Goal: Information Seeking & Learning: Learn about a topic

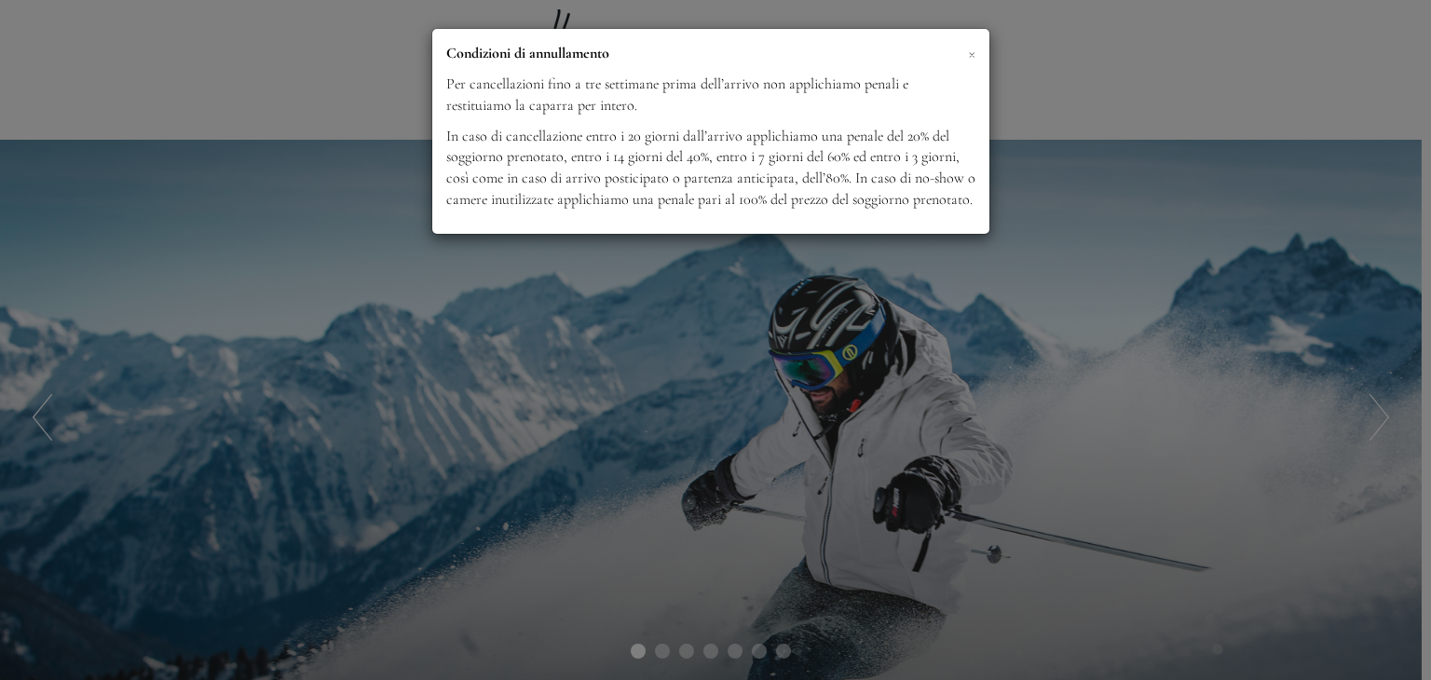
click at [974, 54] on span "×" at bounding box center [971, 52] width 7 height 23
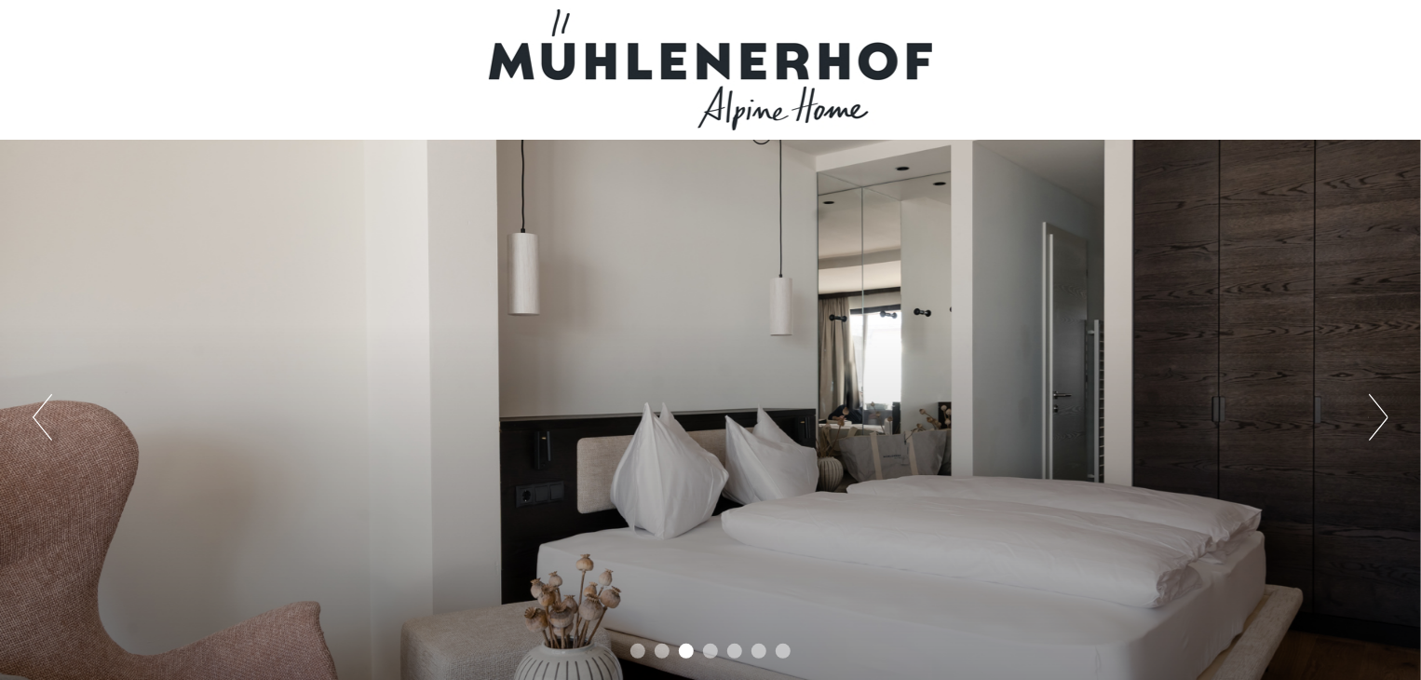
scroll to position [186, 0]
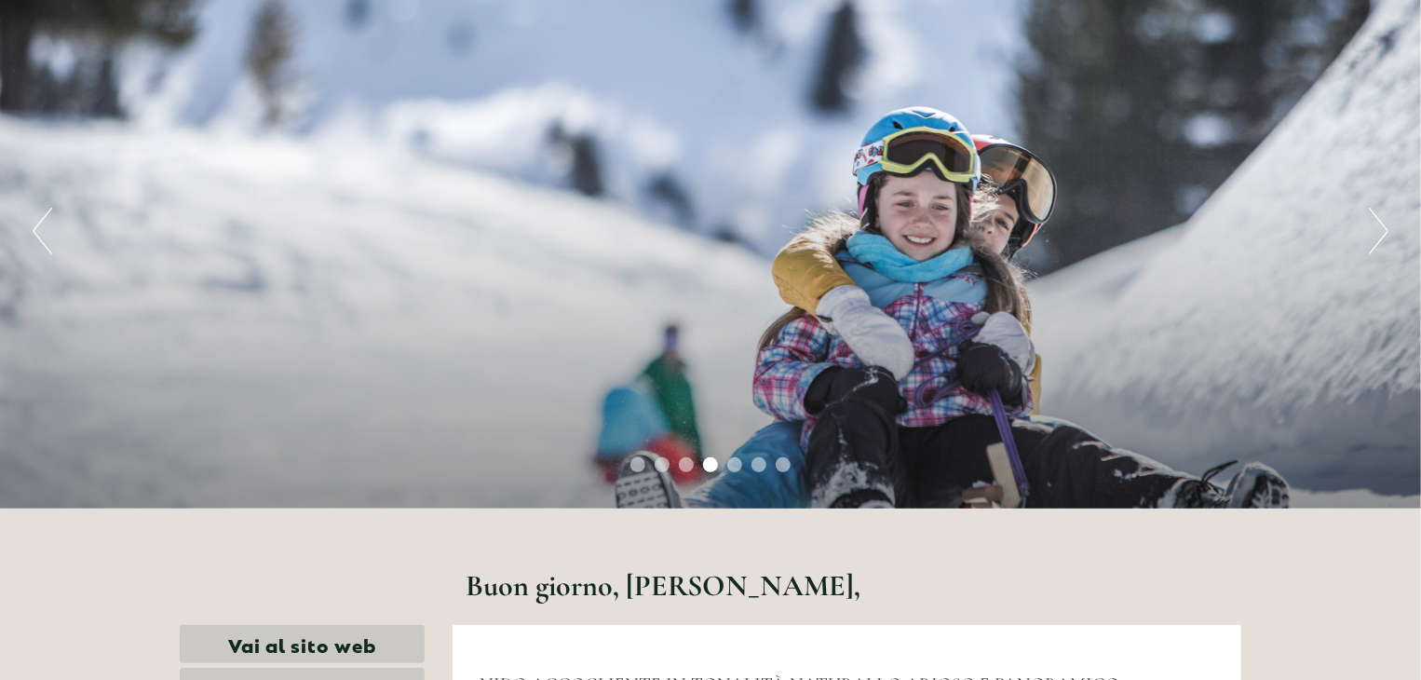
click at [1374, 232] on button "Next" at bounding box center [1379, 231] width 20 height 47
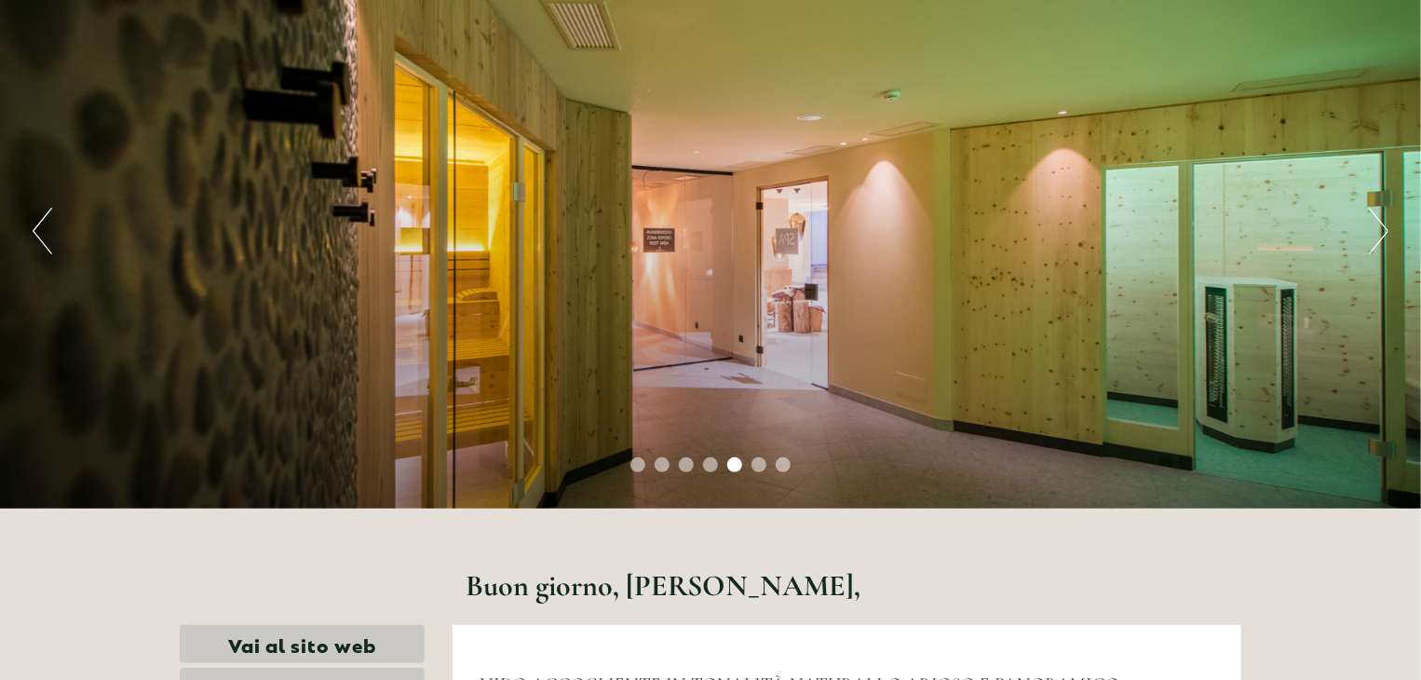
click at [1382, 236] on button "Next" at bounding box center [1379, 231] width 20 height 47
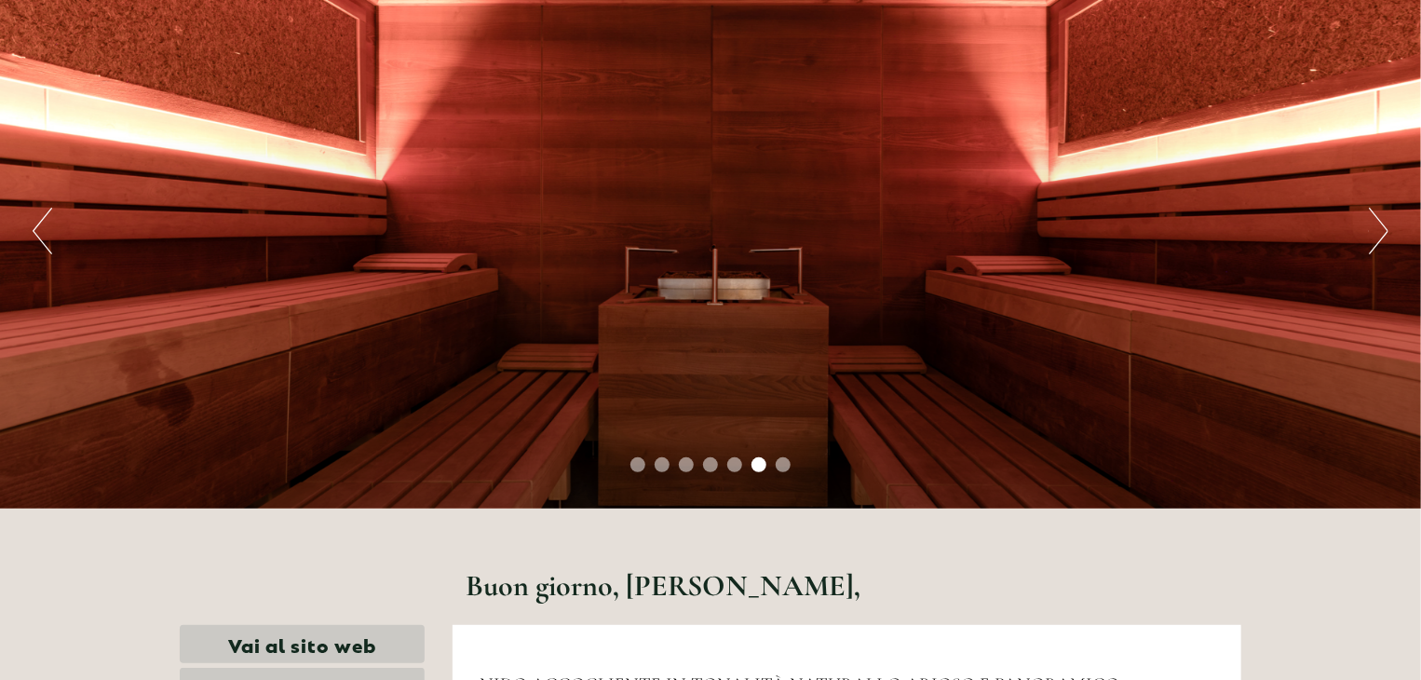
click at [1382, 236] on button "Next" at bounding box center [1379, 231] width 20 height 47
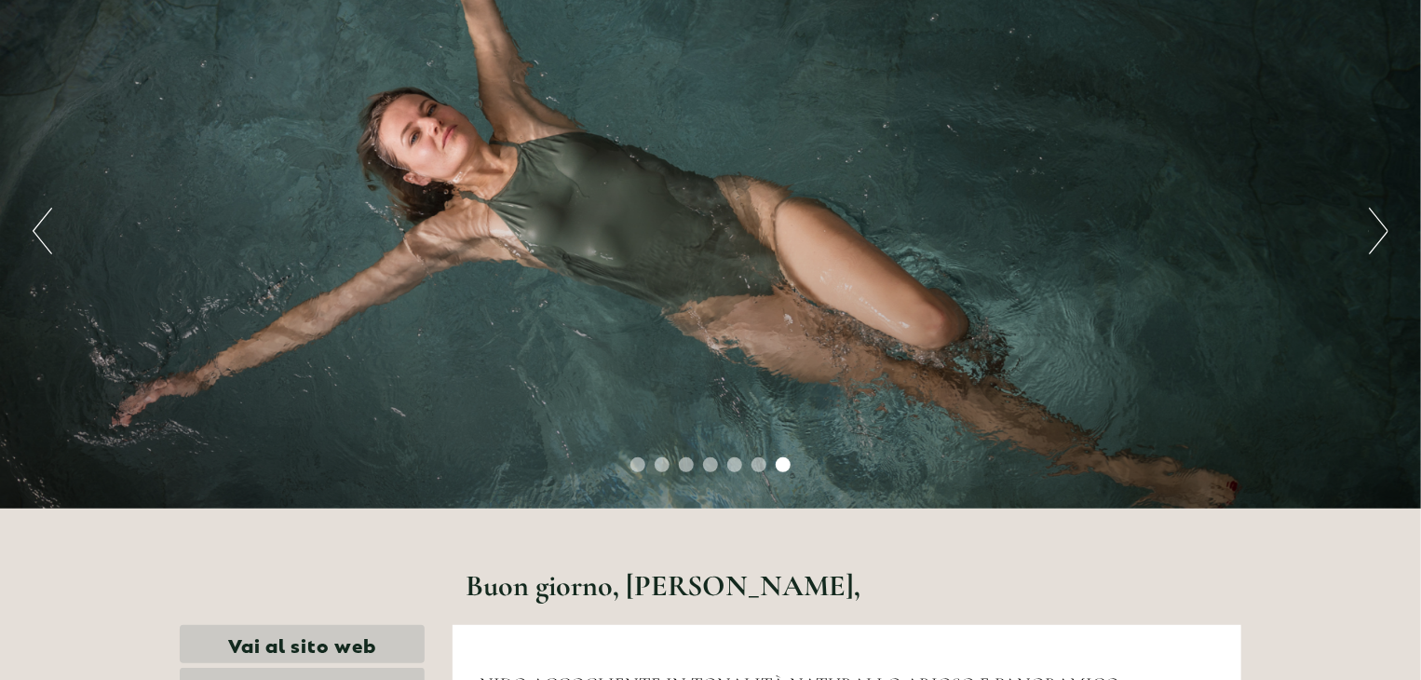
click at [1382, 236] on button "Next" at bounding box center [1379, 231] width 20 height 47
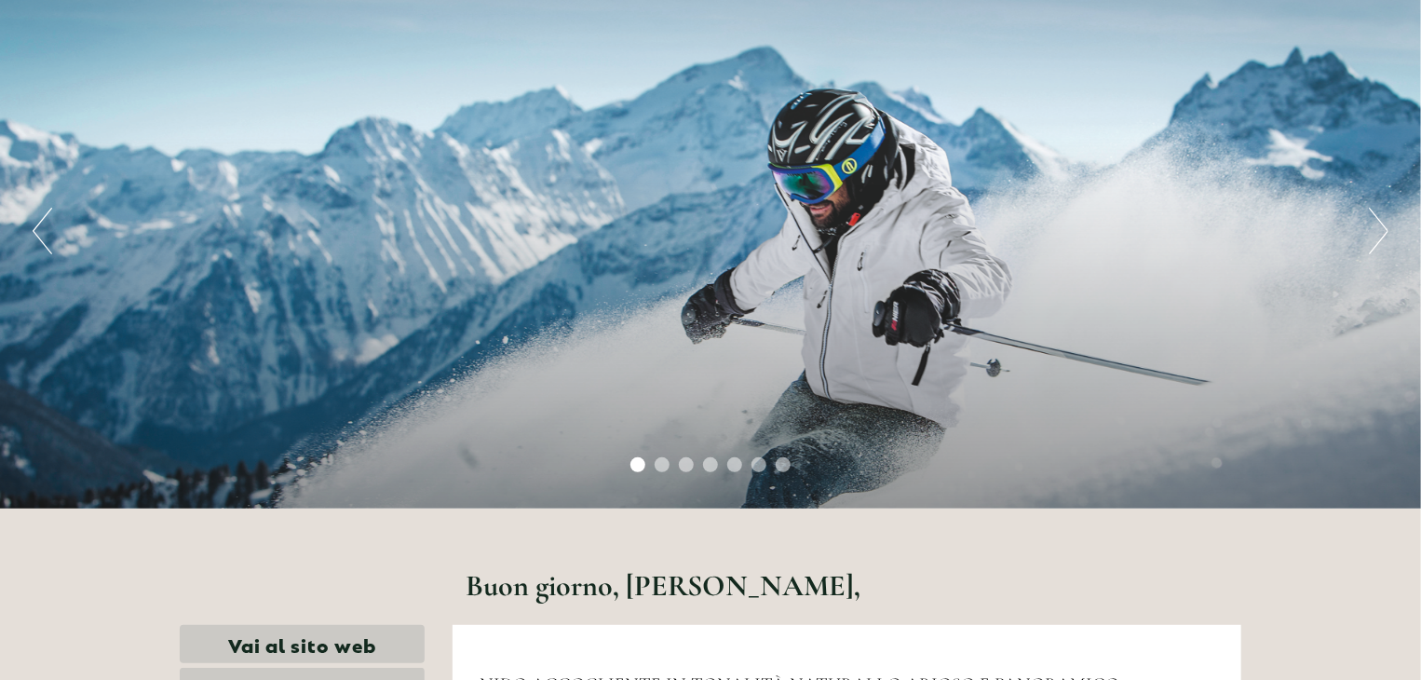
click at [1382, 236] on button "Next" at bounding box center [1379, 231] width 20 height 47
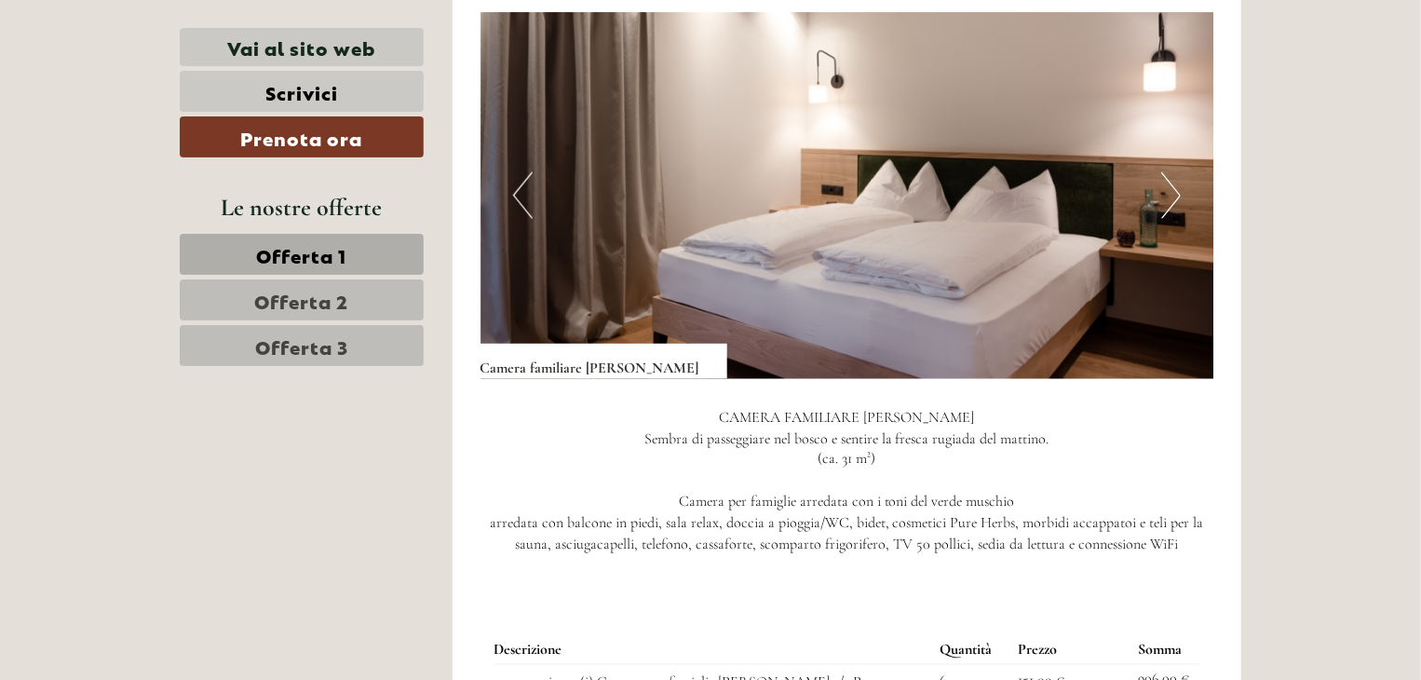
scroll to position [1211, 0]
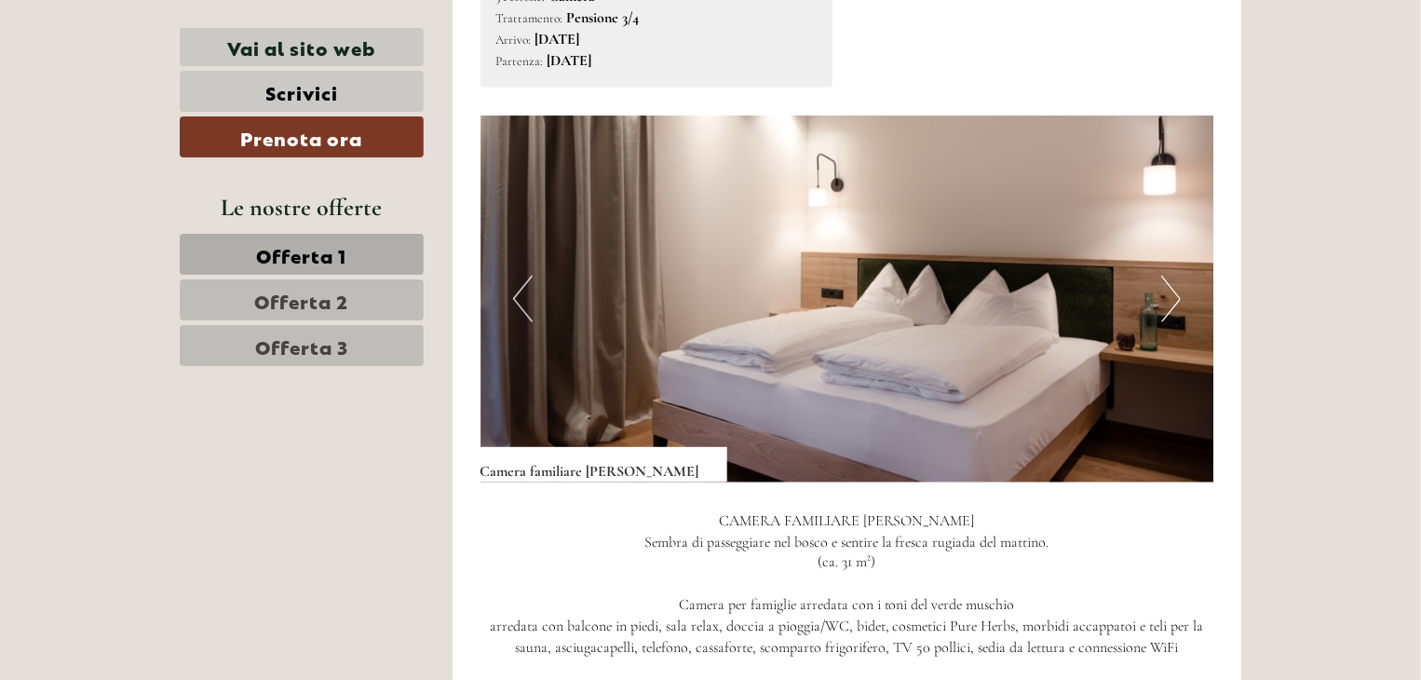
click at [1172, 276] on button "Next" at bounding box center [1171, 299] width 20 height 47
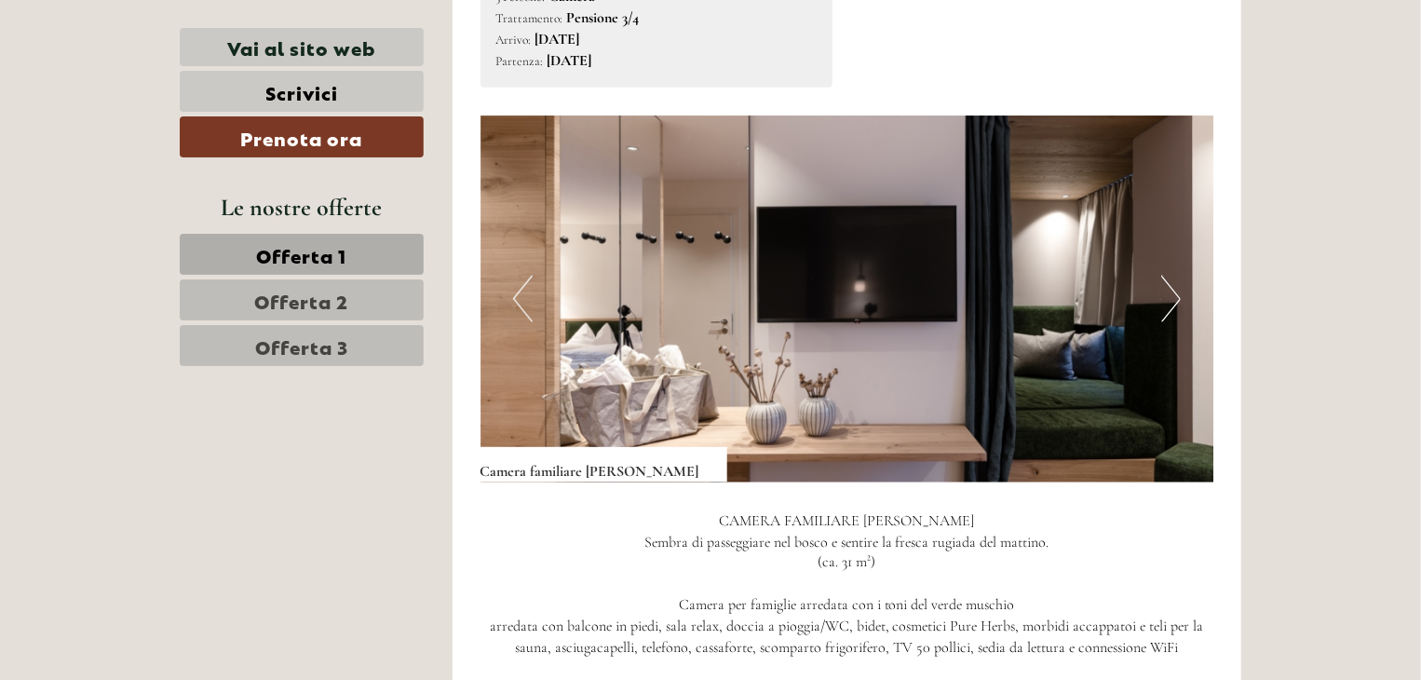
click at [1173, 276] on button "Next" at bounding box center [1171, 299] width 20 height 47
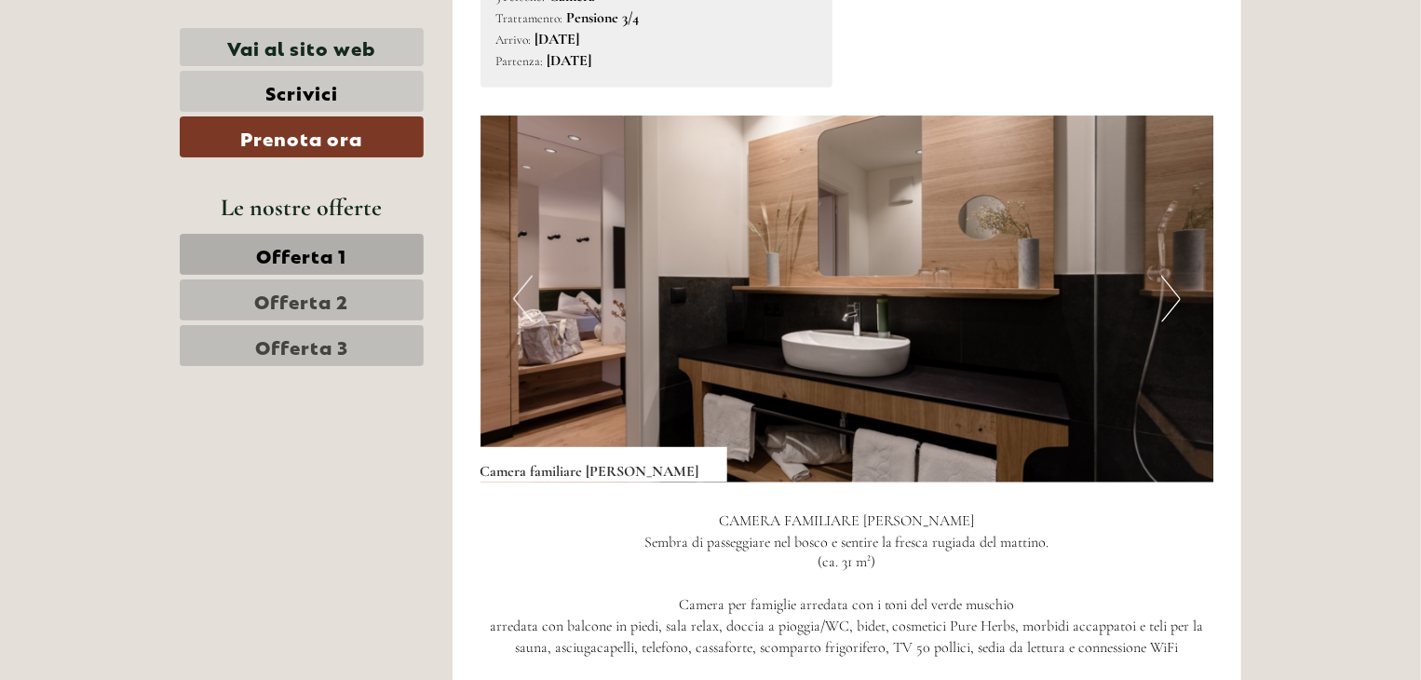
click at [1173, 276] on button "Next" at bounding box center [1171, 299] width 20 height 47
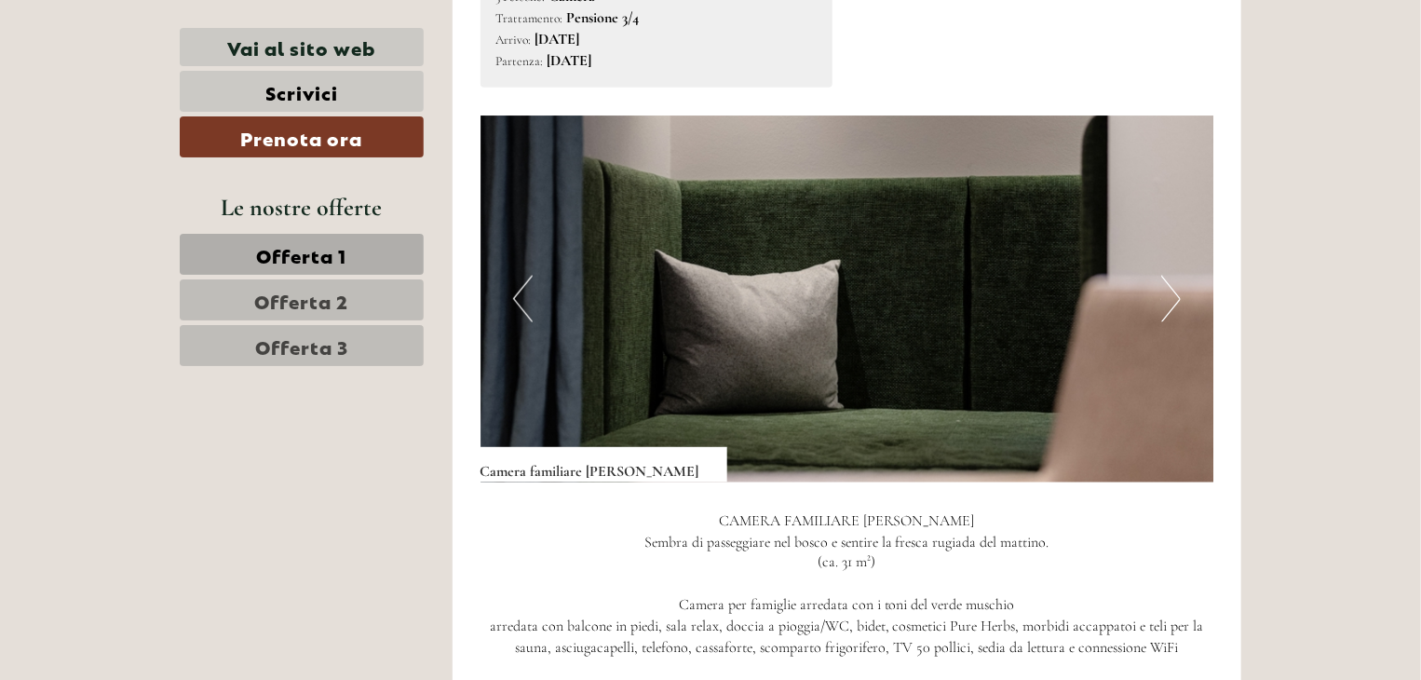
click at [1173, 276] on button "Next" at bounding box center [1171, 299] width 20 height 47
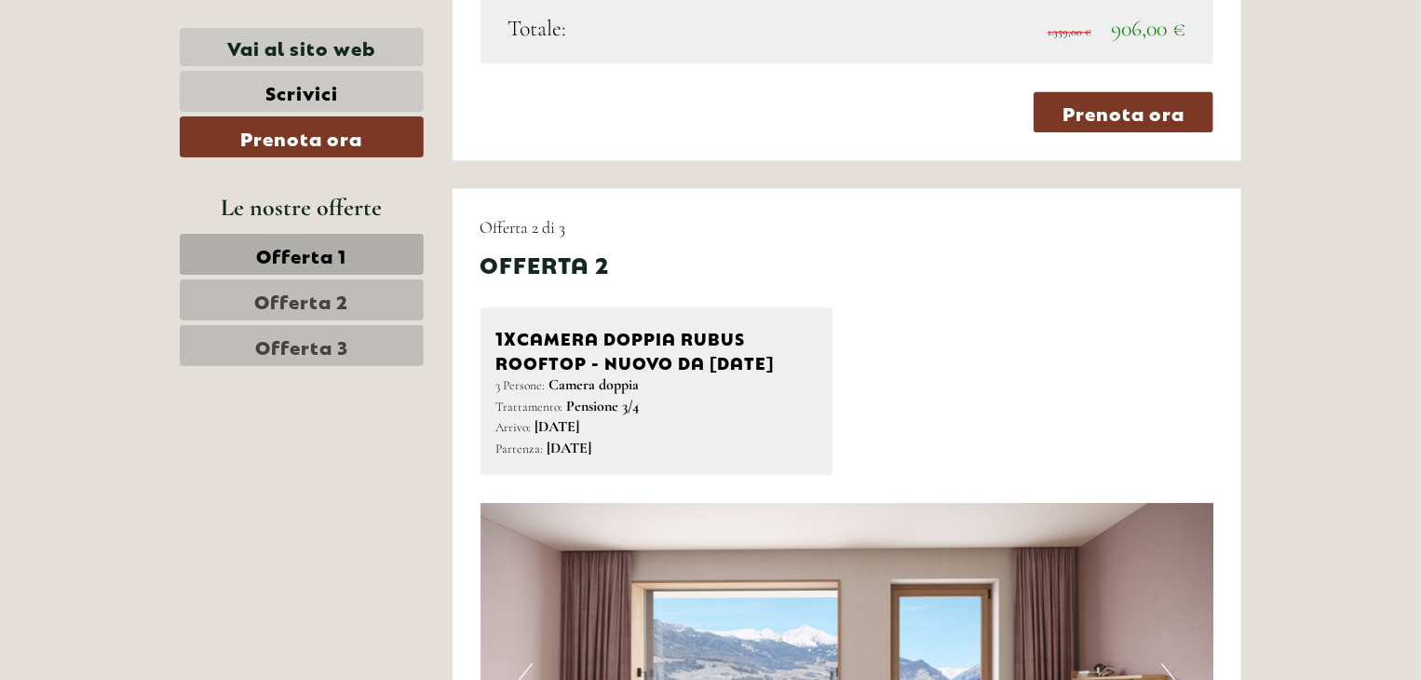
scroll to position [2329, 0]
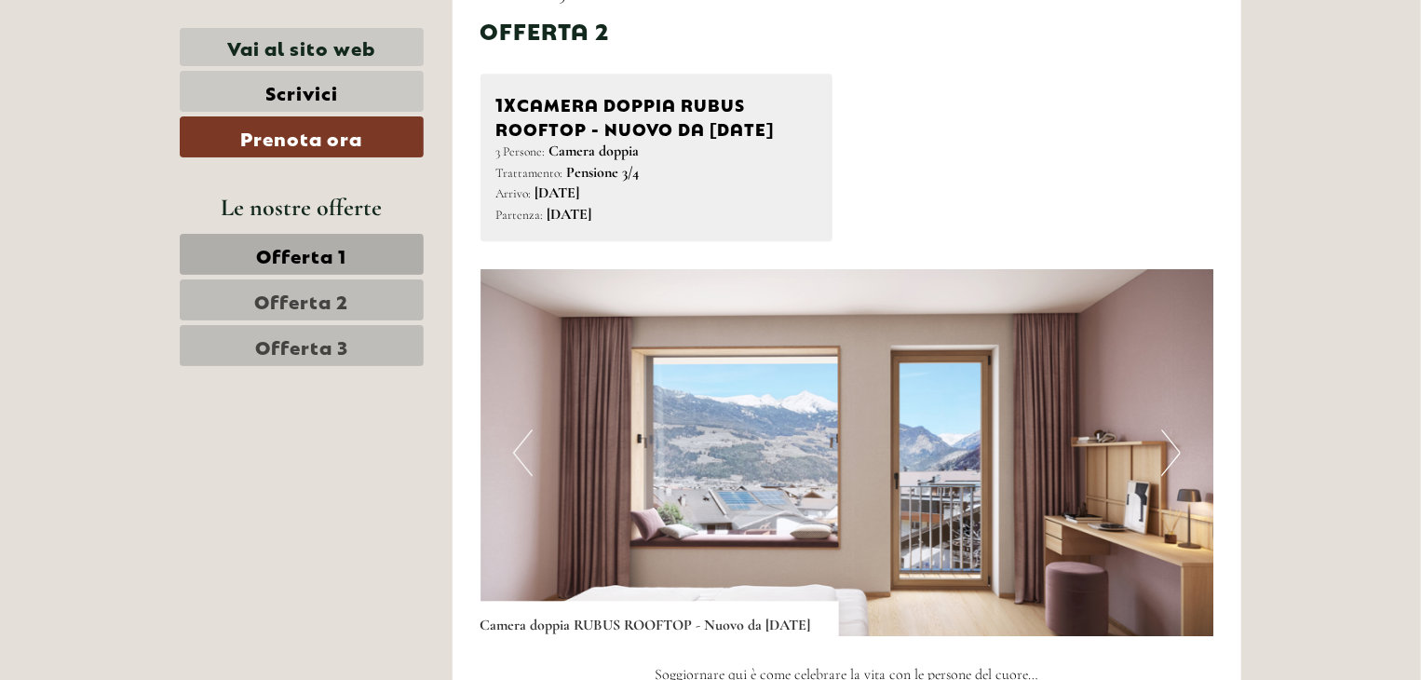
click at [1166, 456] on button "Next" at bounding box center [1171, 452] width 20 height 47
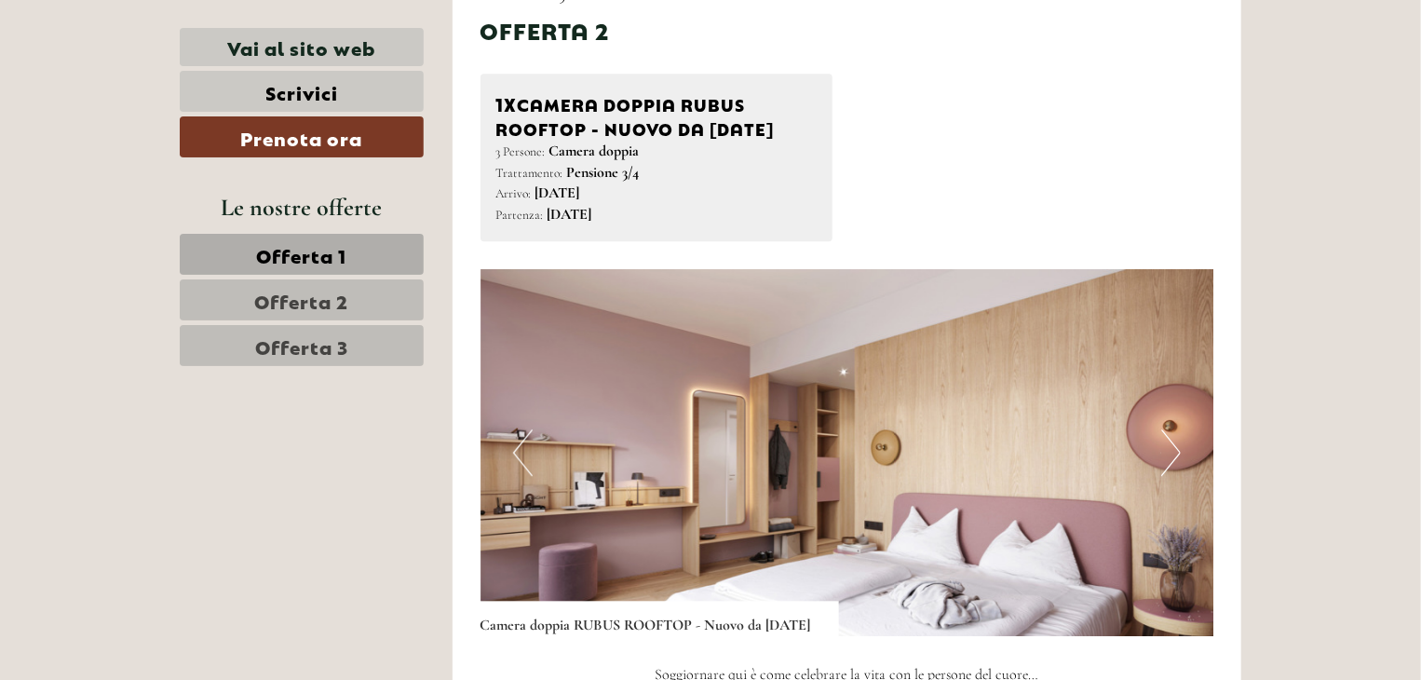
click at [1167, 456] on button "Next" at bounding box center [1171, 452] width 20 height 47
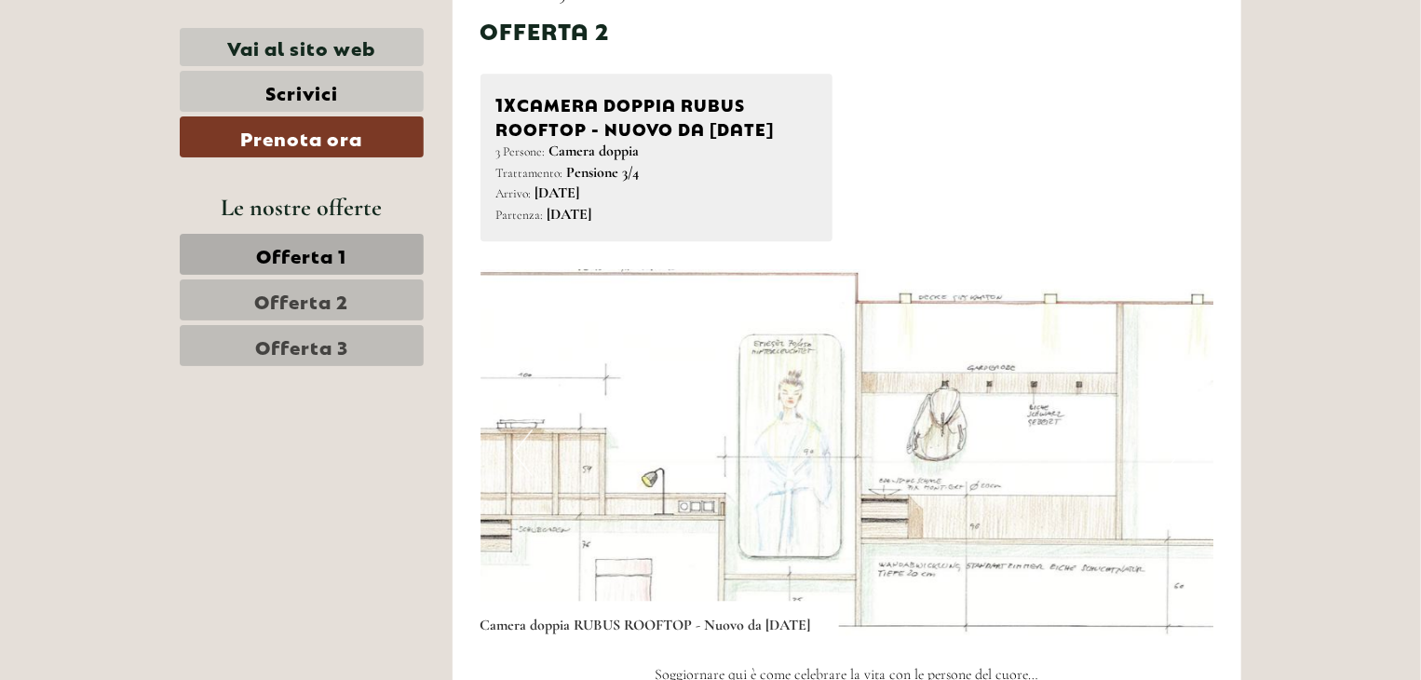
click at [1167, 456] on button "Next" at bounding box center [1171, 452] width 20 height 47
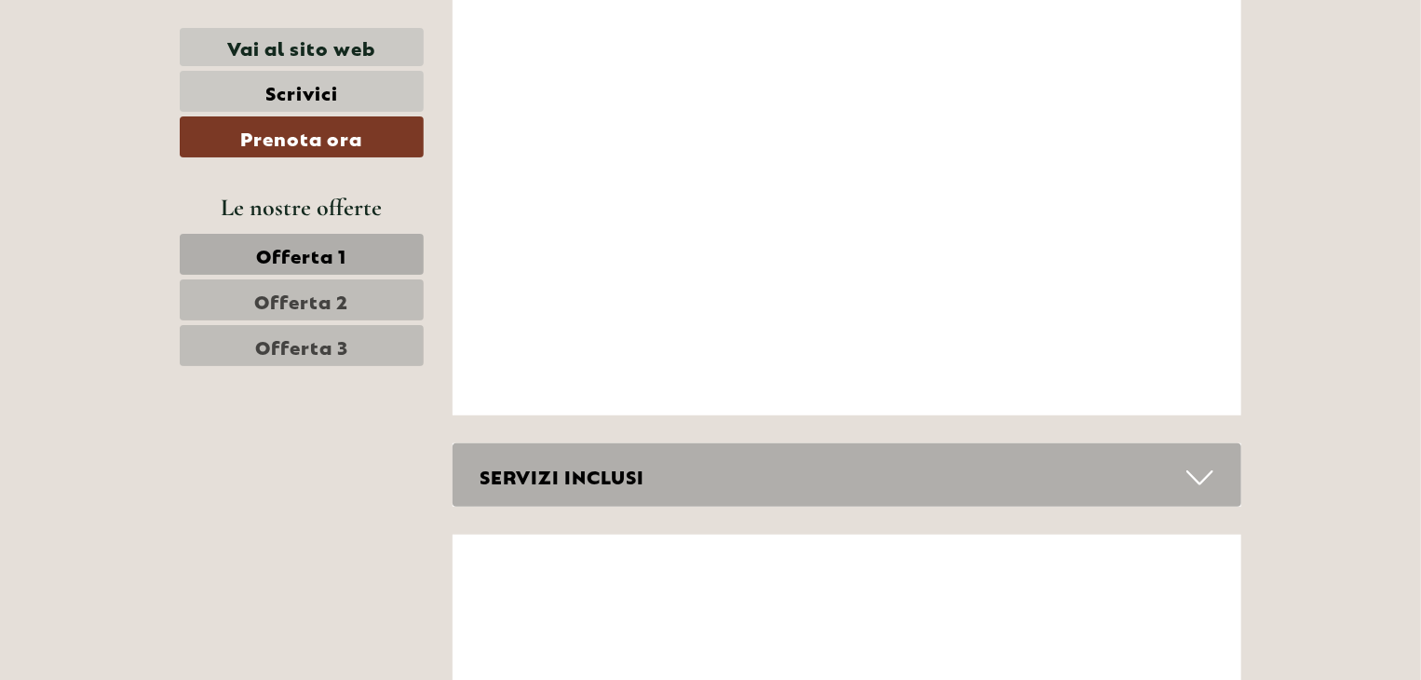
scroll to position [7731, 0]
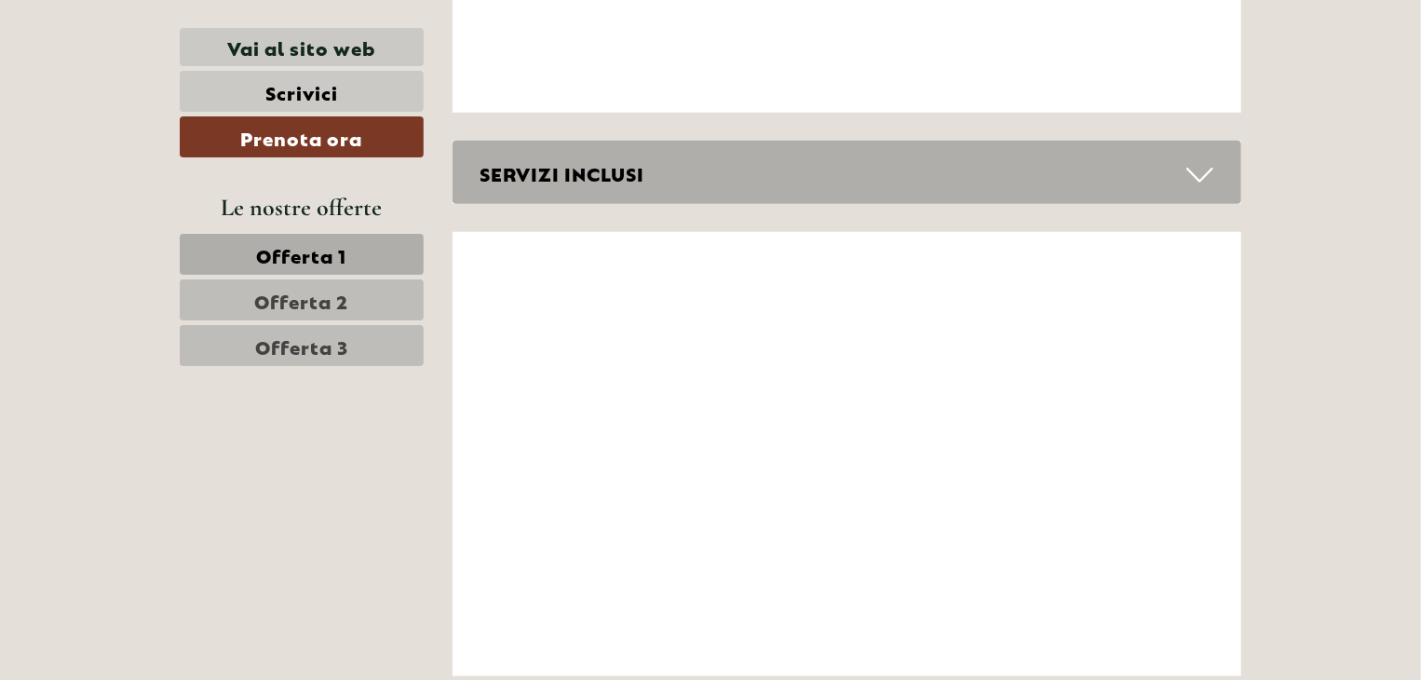
click at [1059, 141] on div "SERVIZI INCLUSI" at bounding box center [848, 173] width 790 height 64
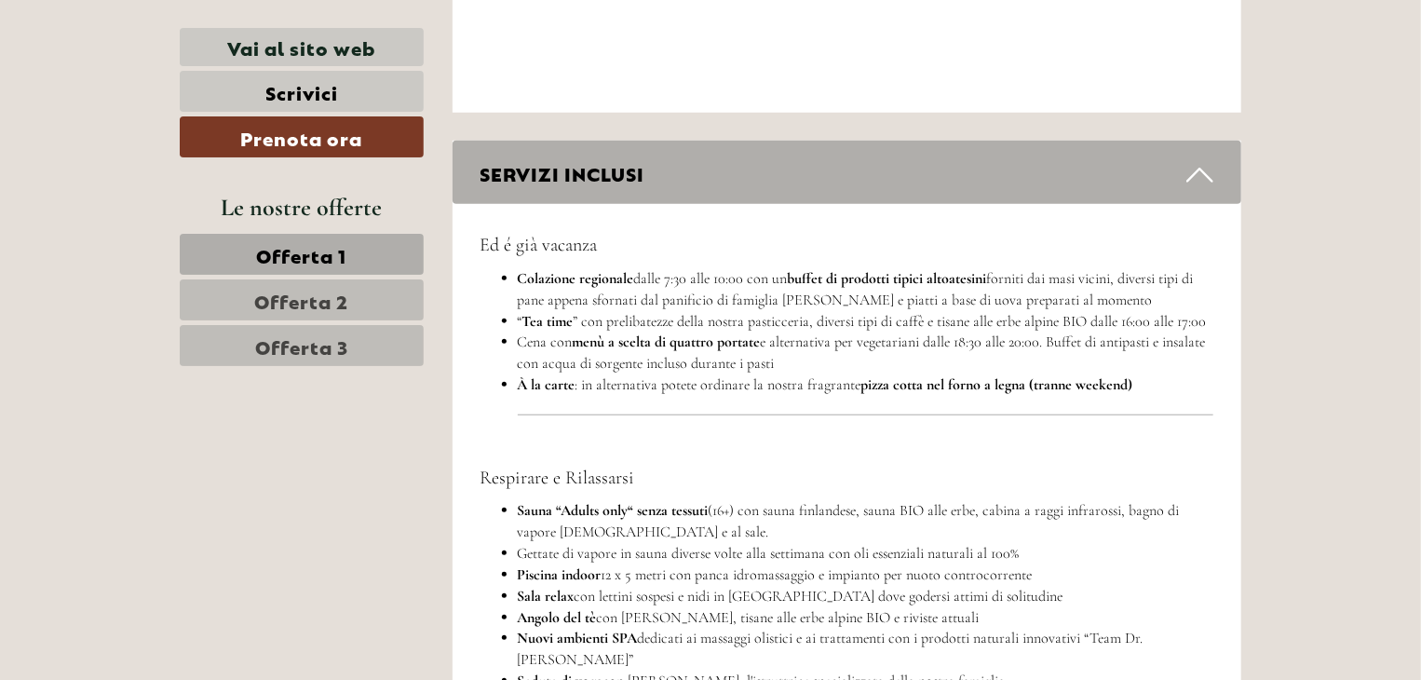
drag, startPoint x: 1059, startPoint y: 141, endPoint x: 861, endPoint y: 180, distance: 202.2
click at [861, 204] on div "Ed é già vacanza Colazione regionale dalle 7:30 alle 10:00 con un buffet di pro…" at bounding box center [848, 639] width 790 height 871
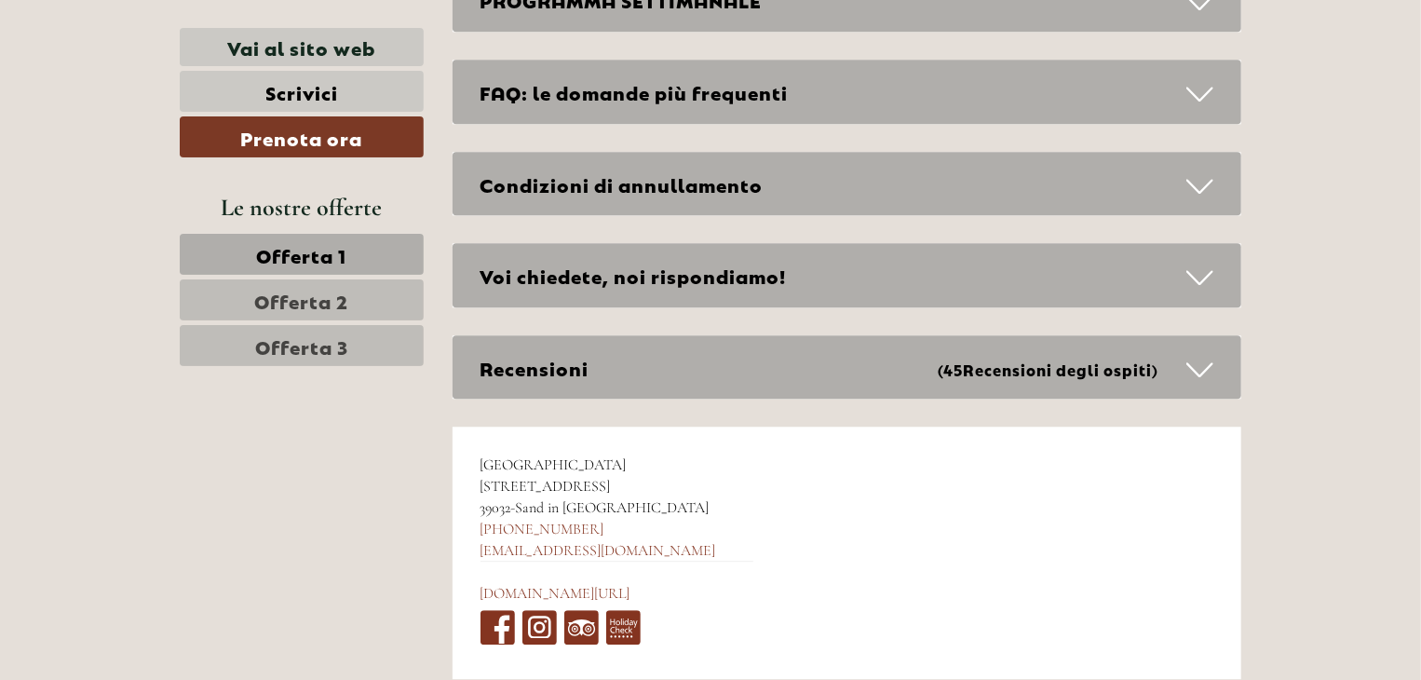
scroll to position [9035, 0]
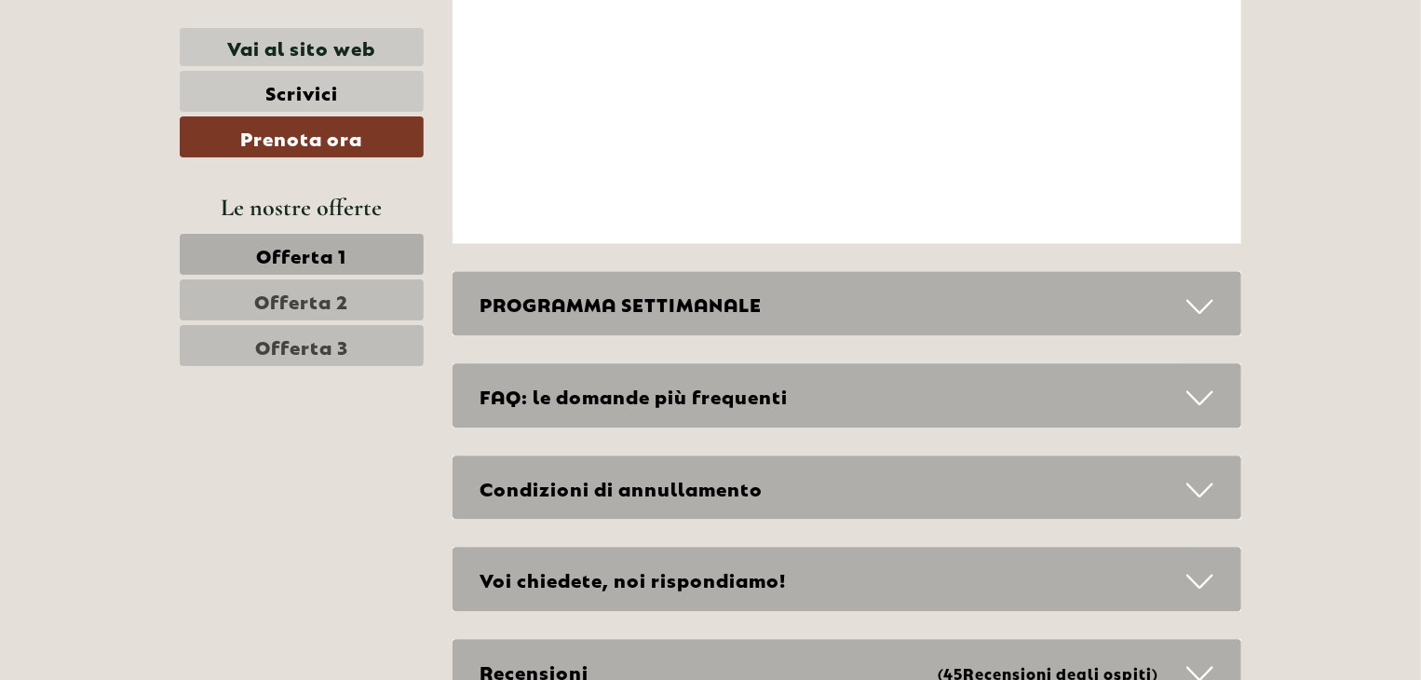
click at [1192, 290] on icon at bounding box center [1200, 306] width 27 height 32
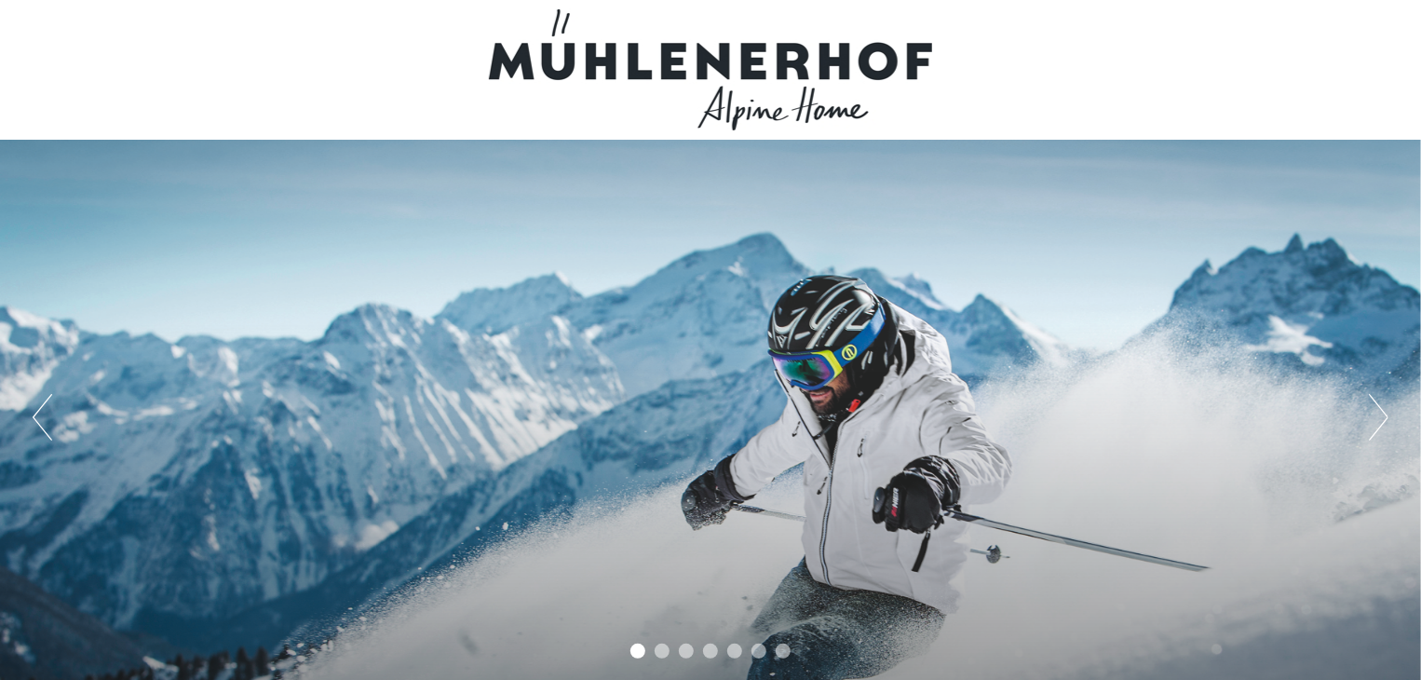
scroll to position [9500, 0]
